Goal: Task Accomplishment & Management: Use online tool/utility

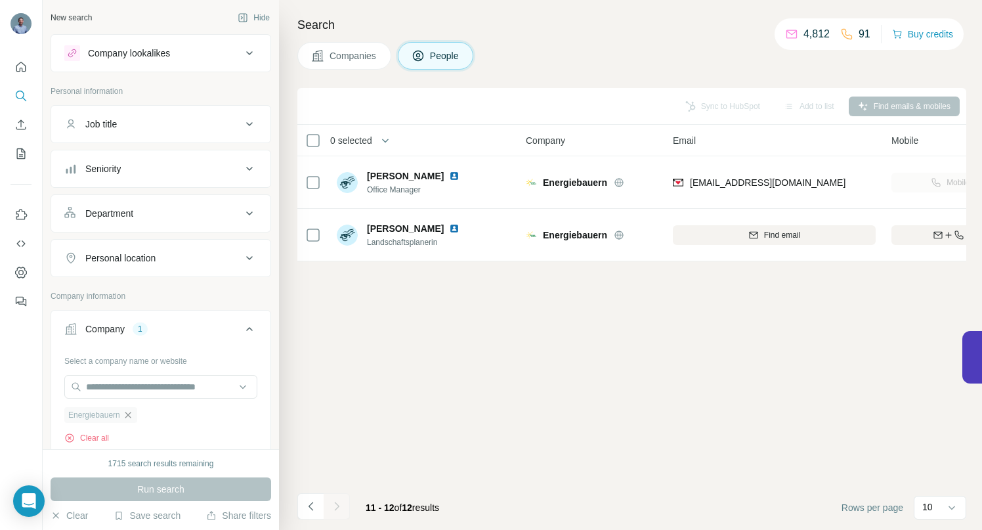
click at [131, 411] on icon "button" at bounding box center [128, 415] width 11 height 11
click at [130, 389] on input "text" at bounding box center [160, 387] width 193 height 24
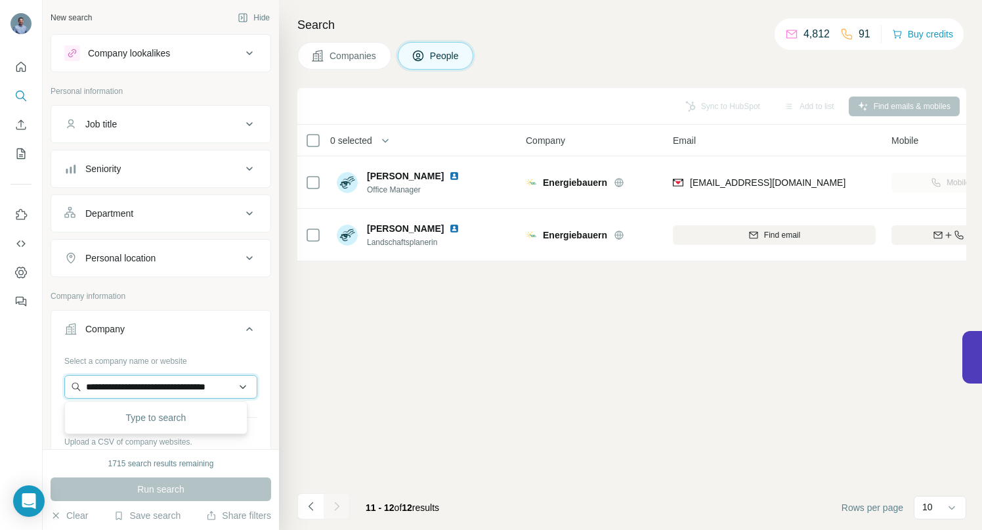
scroll to position [0, 36]
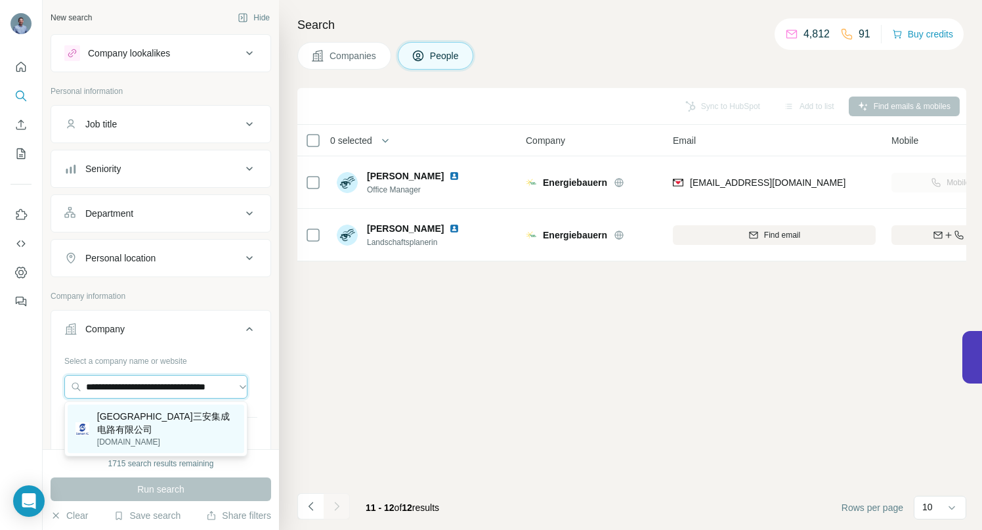
type input "**********"
click at [134, 436] on p "[DOMAIN_NAME]" at bounding box center [166, 442] width 139 height 12
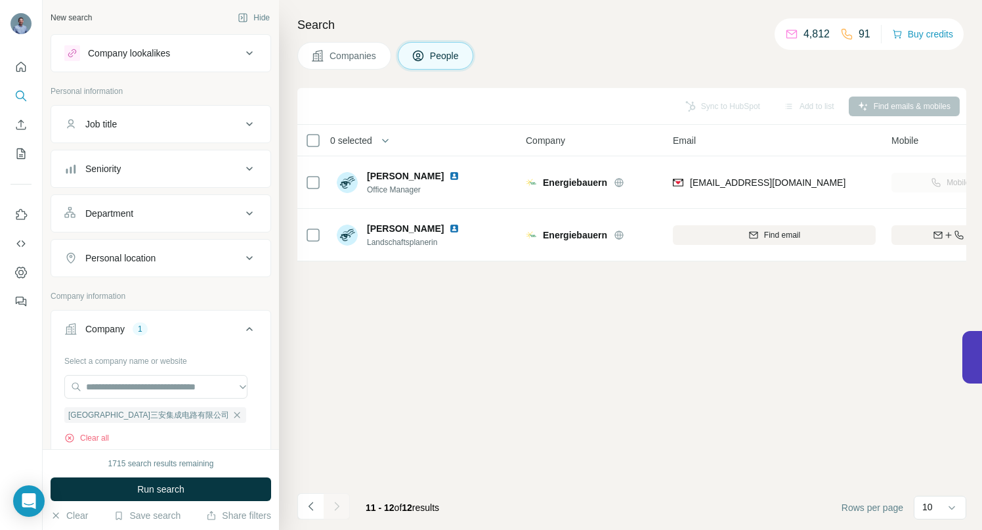
click at [153, 488] on span "Run search" at bounding box center [160, 488] width 47 height 13
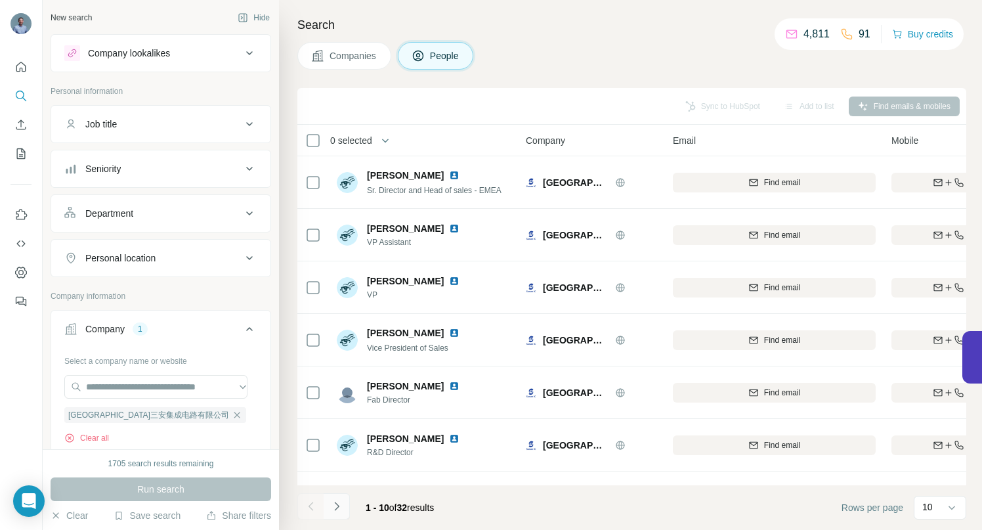
click at [336, 503] on icon "Navigate to next page" at bounding box center [336, 506] width 13 height 13
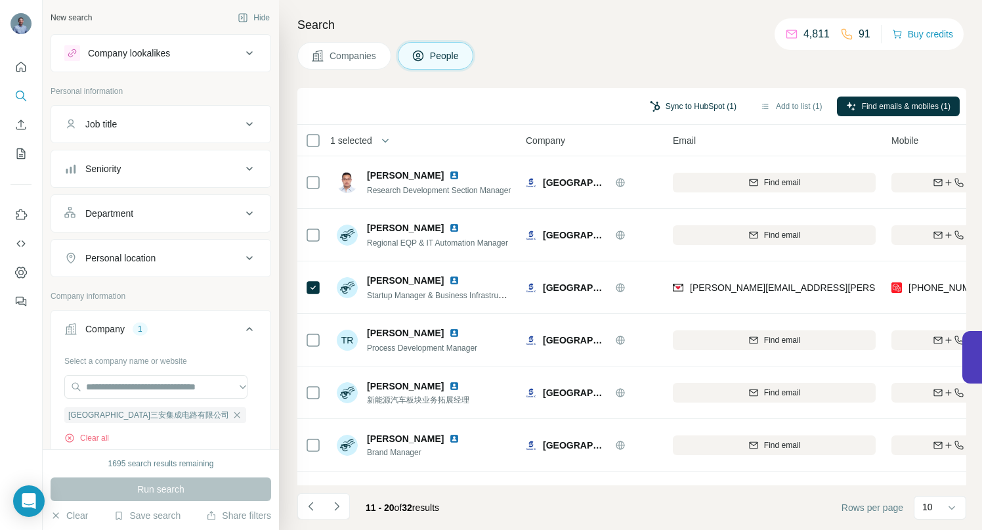
click at [689, 103] on button "Sync to HubSpot (1)" at bounding box center [693, 106] width 105 height 20
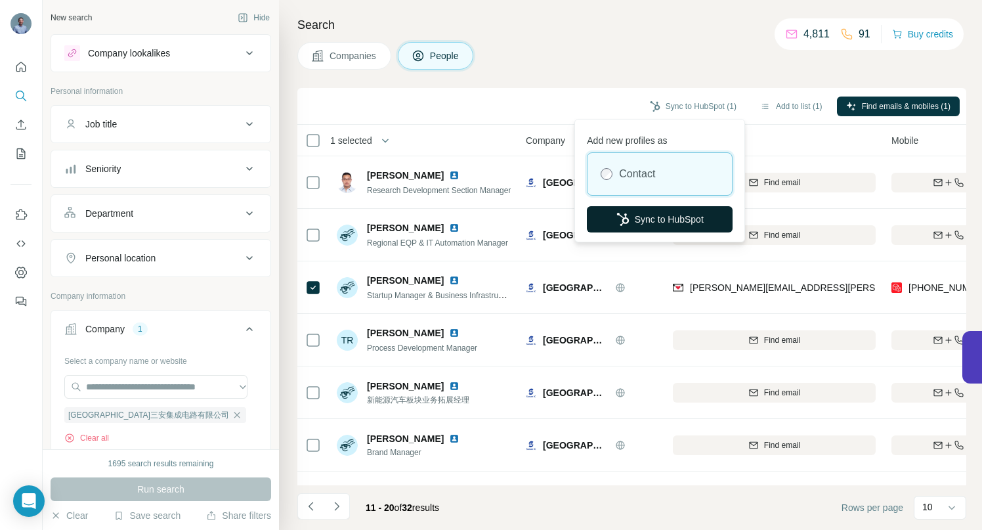
click at [660, 219] on button "Sync to HubSpot" at bounding box center [660, 219] width 146 height 26
